Goal: Find specific page/section: Find specific page/section

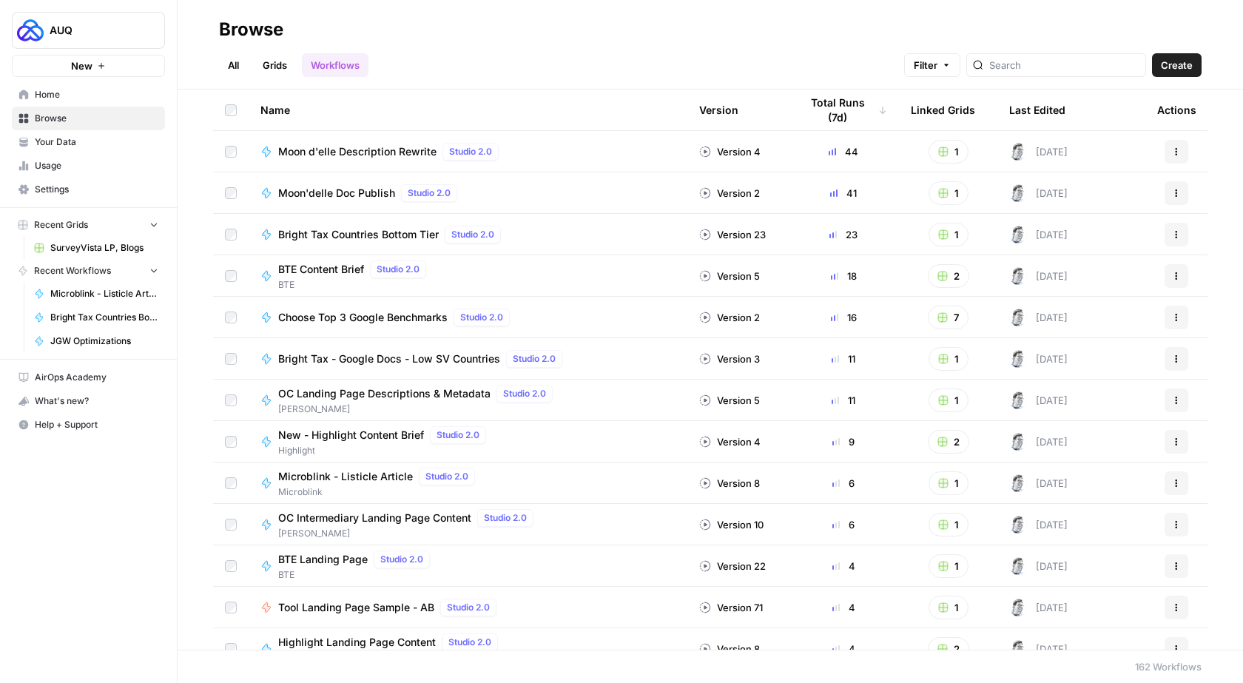
click at [283, 62] on link "Grids" at bounding box center [275, 65] width 42 height 24
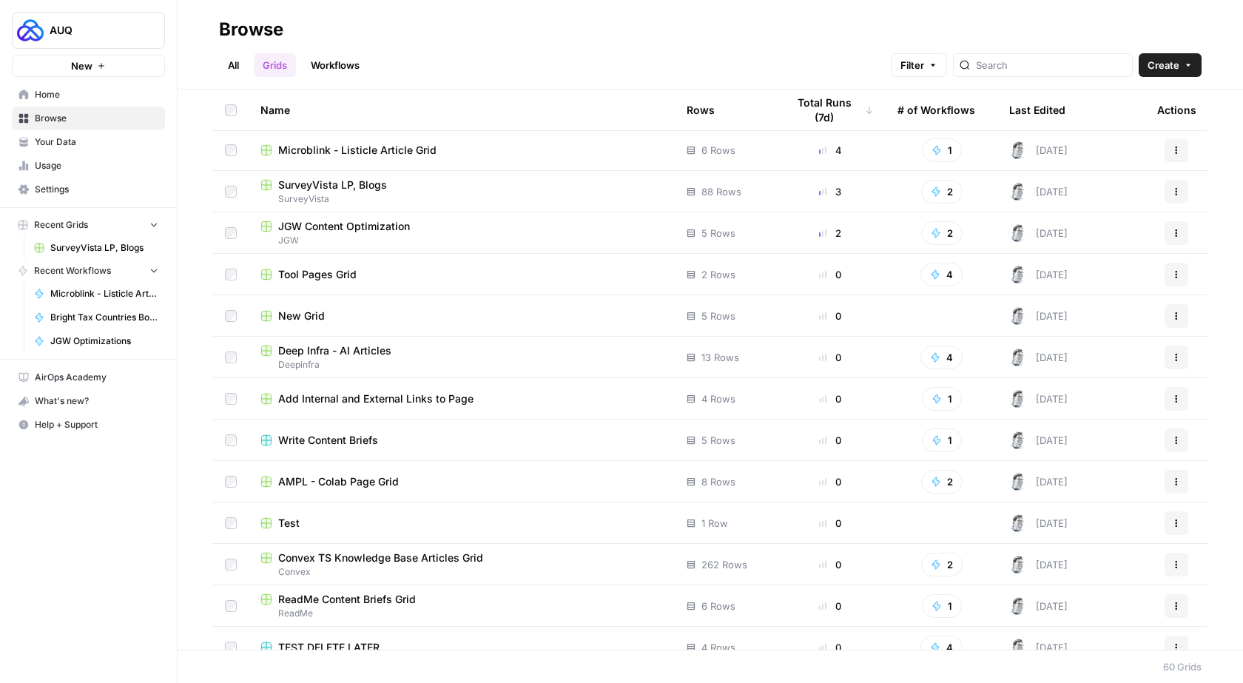
scroll to position [518, 0]
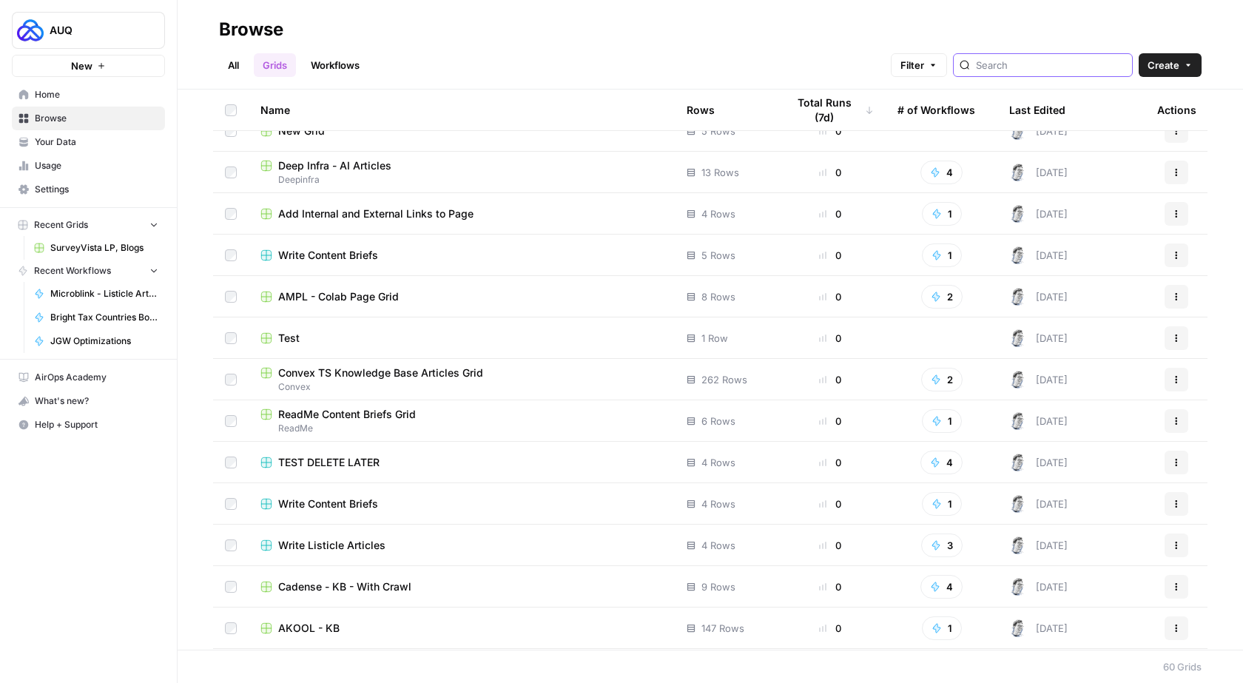
click at [1008, 64] on input "search" at bounding box center [1051, 65] width 150 height 15
type input "ailo"
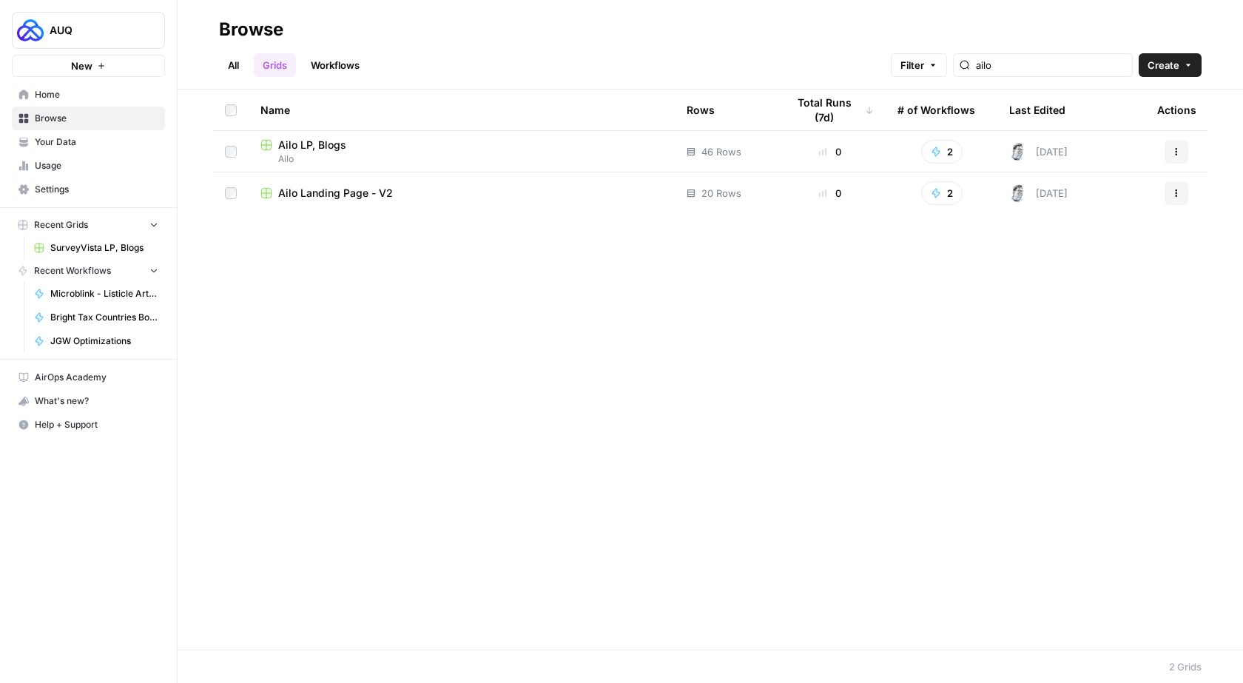
click at [326, 194] on span "Ailo Landing Page - V2" at bounding box center [335, 193] width 115 height 15
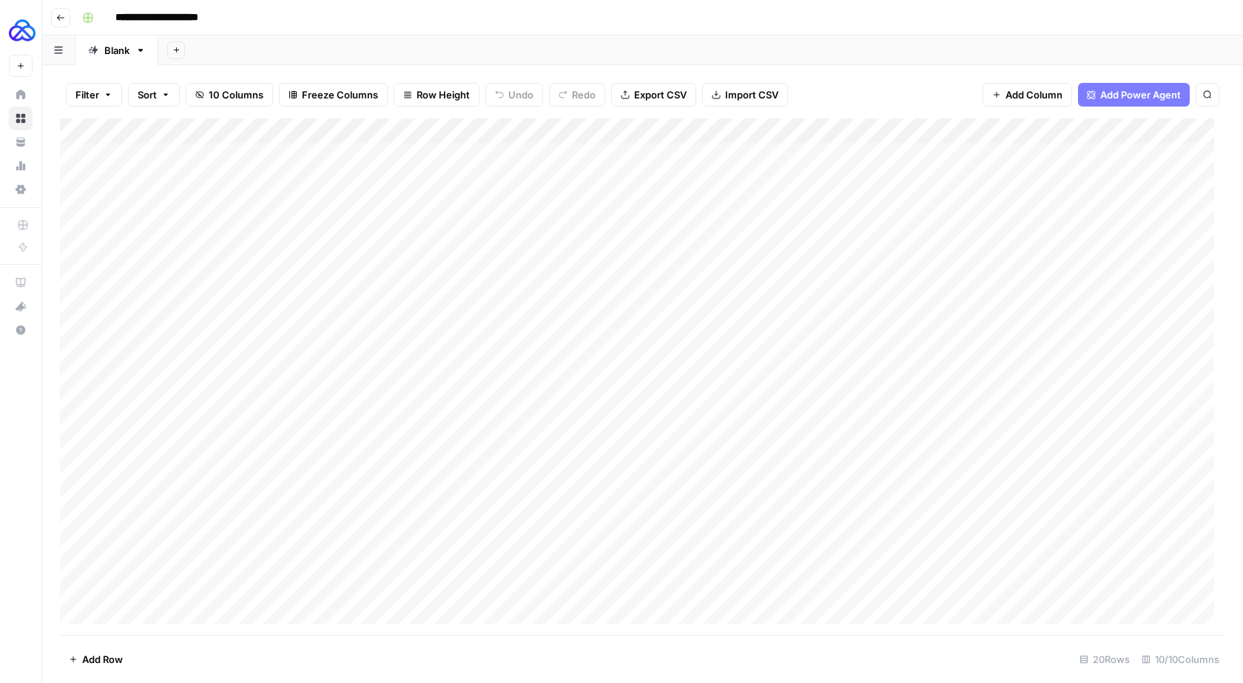
scroll to position [47, 0]
